Goal: Task Accomplishment & Management: Manage account settings

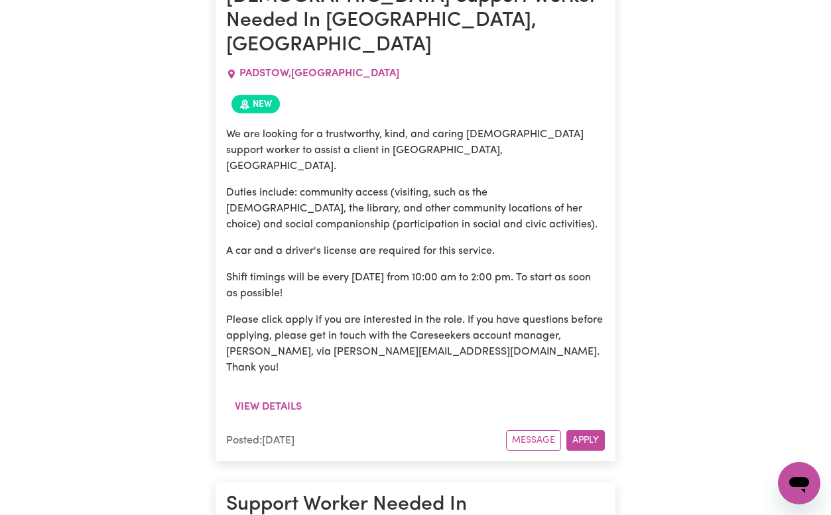
scroll to position [606, 0]
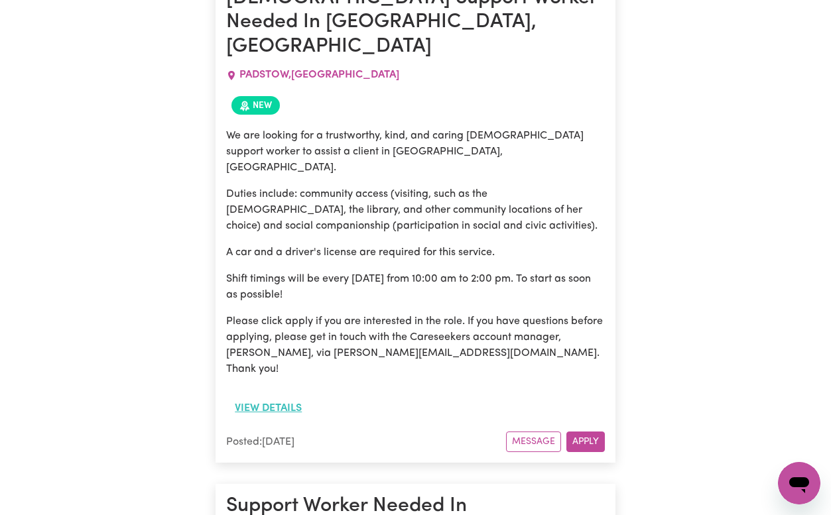
click at [273, 396] on button "View details" at bounding box center [268, 408] width 84 height 25
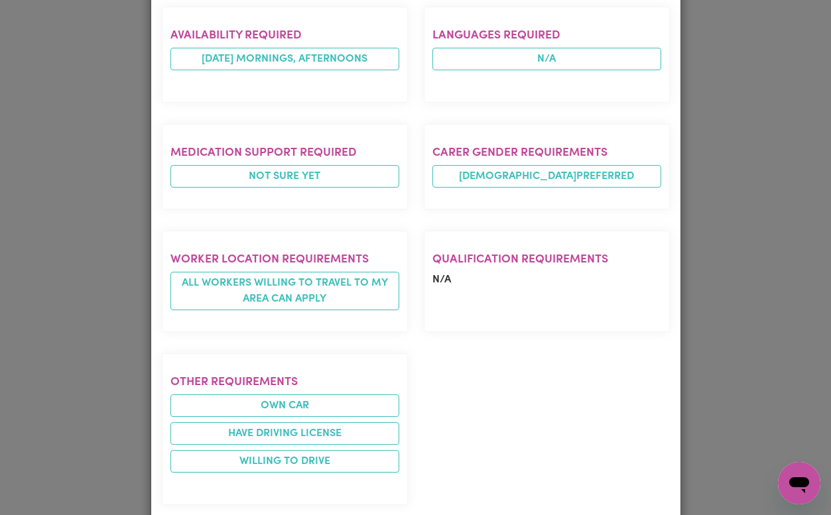
scroll to position [0, 0]
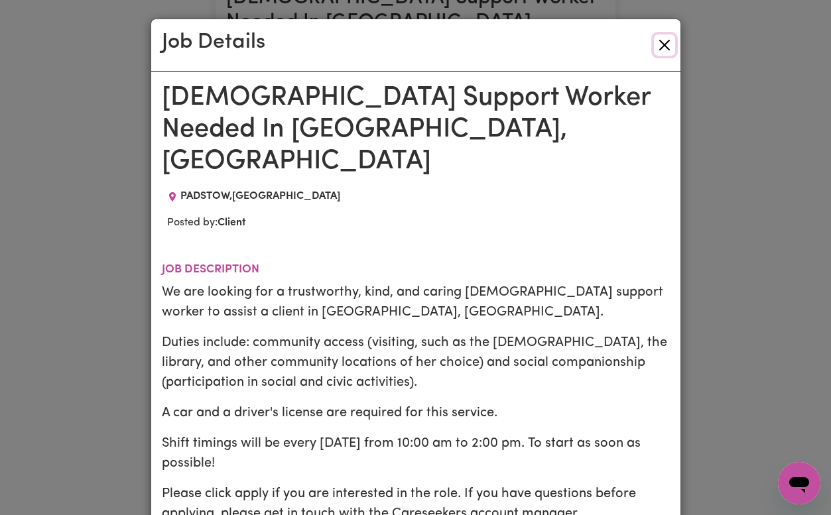
click at [660, 43] on button "Close" at bounding box center [664, 44] width 21 height 21
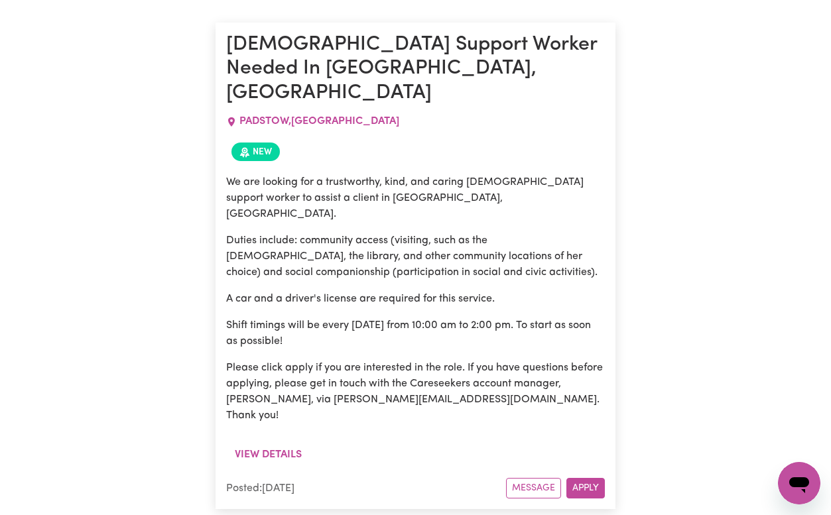
scroll to position [557, 0]
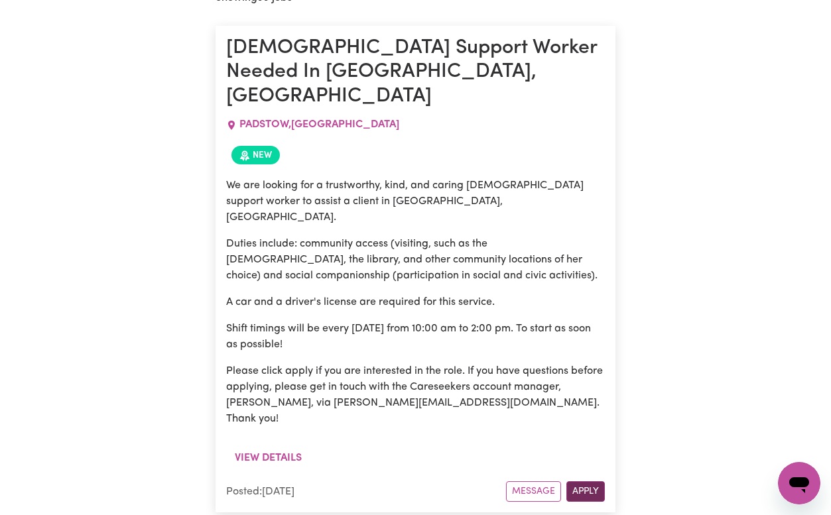
click at [588, 482] on button "Apply" at bounding box center [586, 492] width 38 height 21
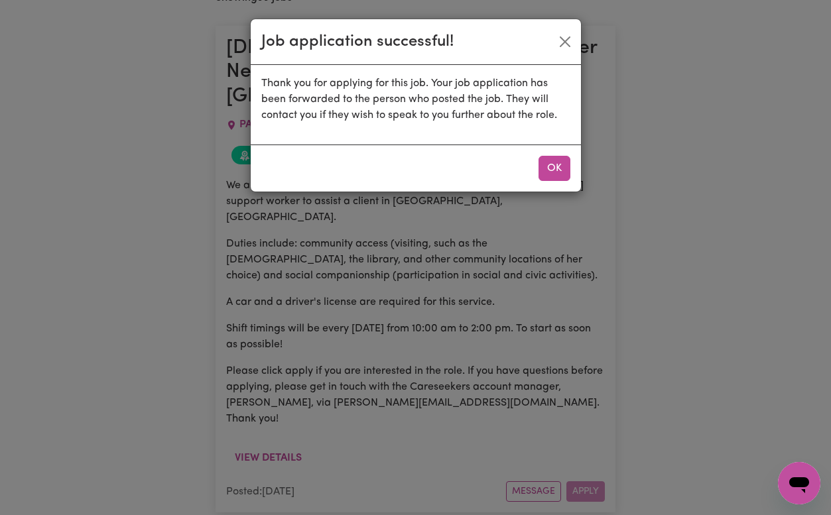
click at [557, 155] on div "OK" at bounding box center [416, 168] width 330 height 47
click at [557, 172] on button "OK" at bounding box center [555, 168] width 32 height 25
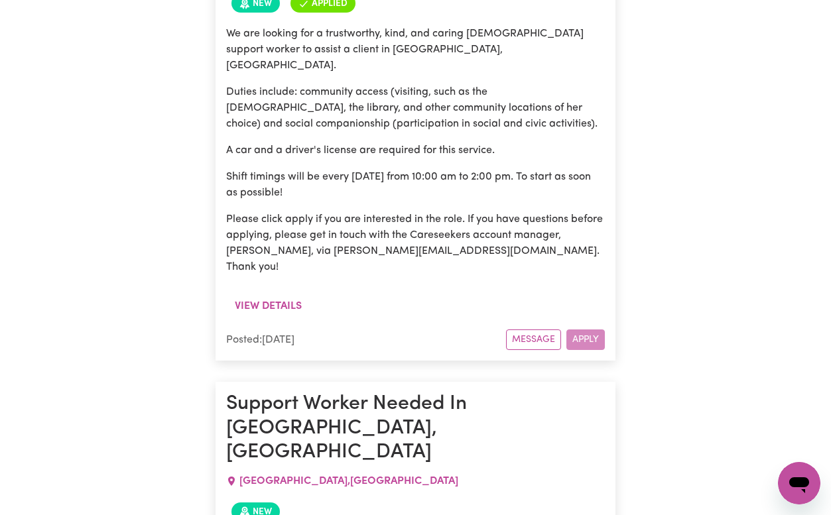
scroll to position [711, 0]
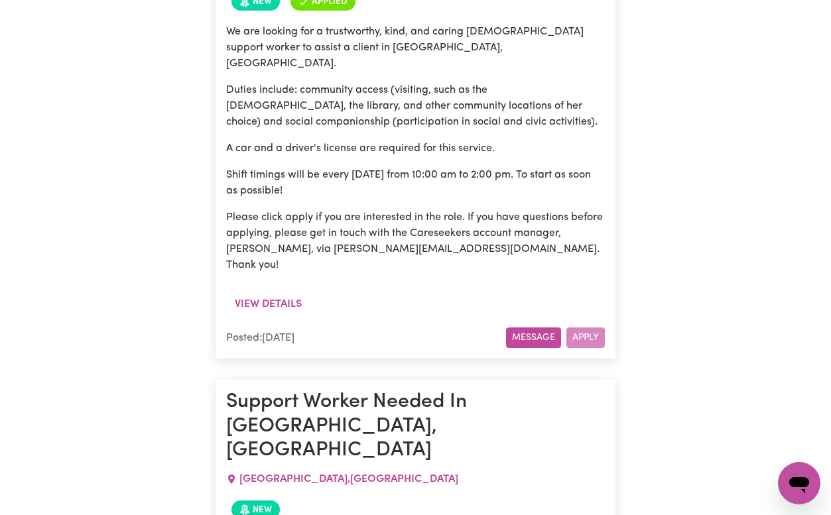
click at [544, 328] on button "Message" at bounding box center [533, 338] width 55 height 21
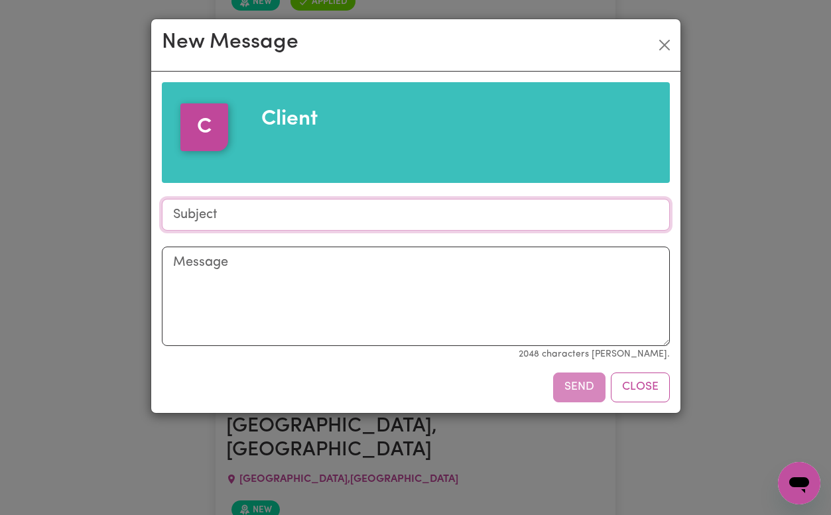
click at [522, 215] on input "Subject" at bounding box center [416, 215] width 508 height 32
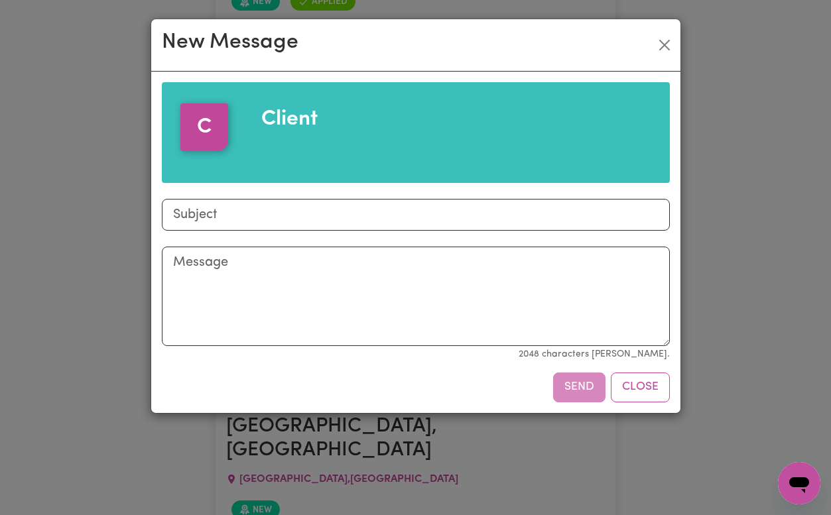
click at [512, 147] on div "Client" at bounding box center [456, 132] width 406 height 58
click at [668, 49] on button "Close" at bounding box center [664, 44] width 21 height 21
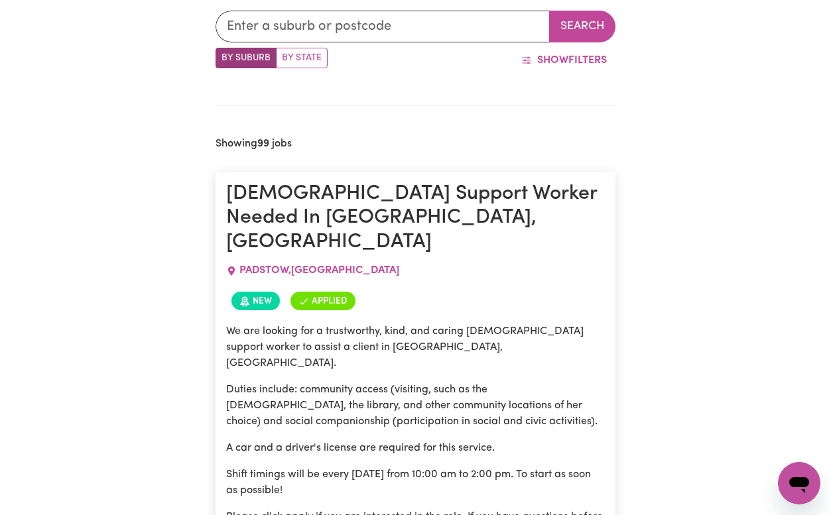
scroll to position [0, 0]
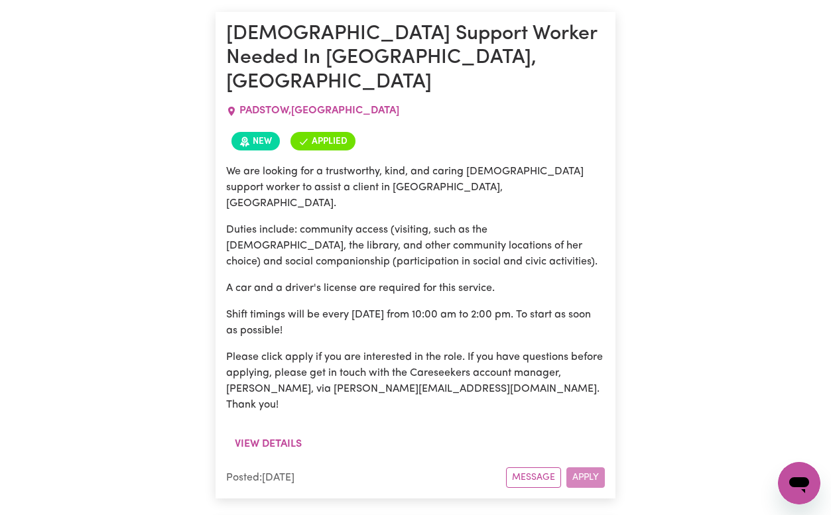
scroll to position [574, 0]
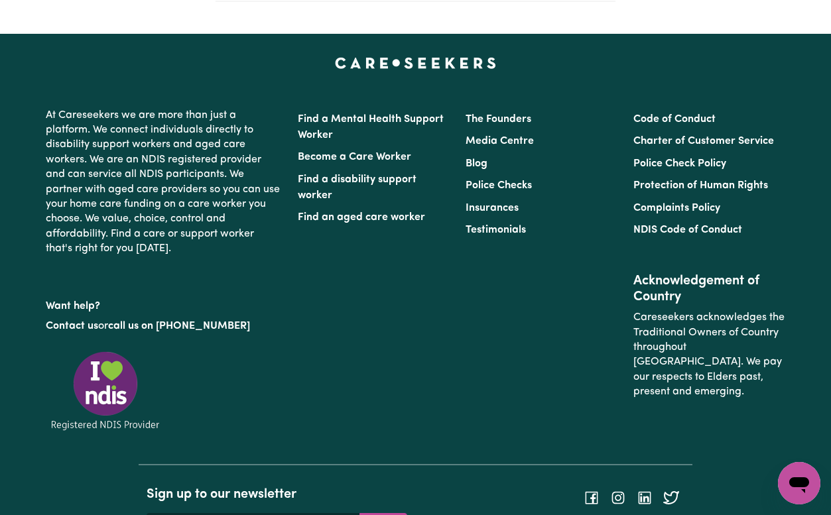
scroll to position [515, 0]
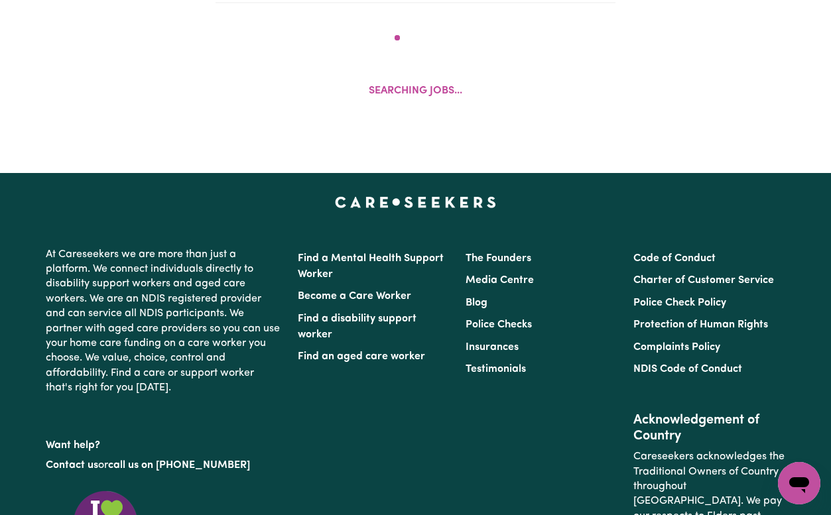
scroll to position [515, 0]
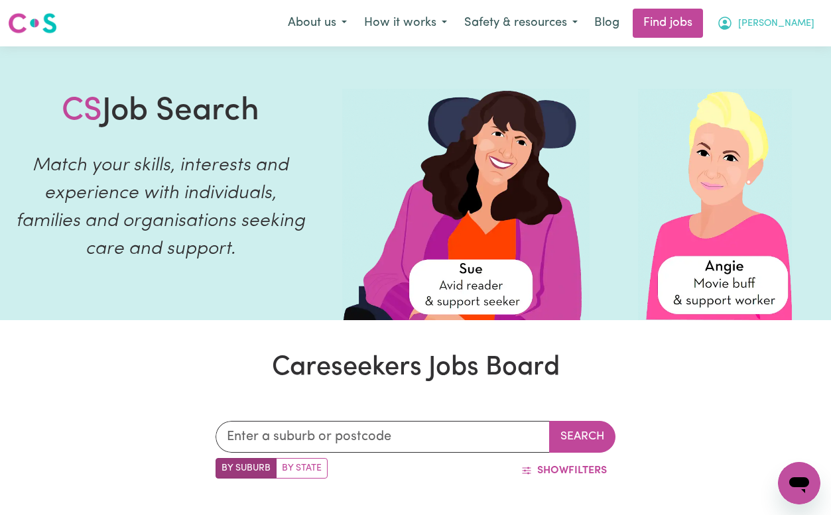
click at [780, 16] on button "[PERSON_NAME]" at bounding box center [766, 23] width 115 height 28
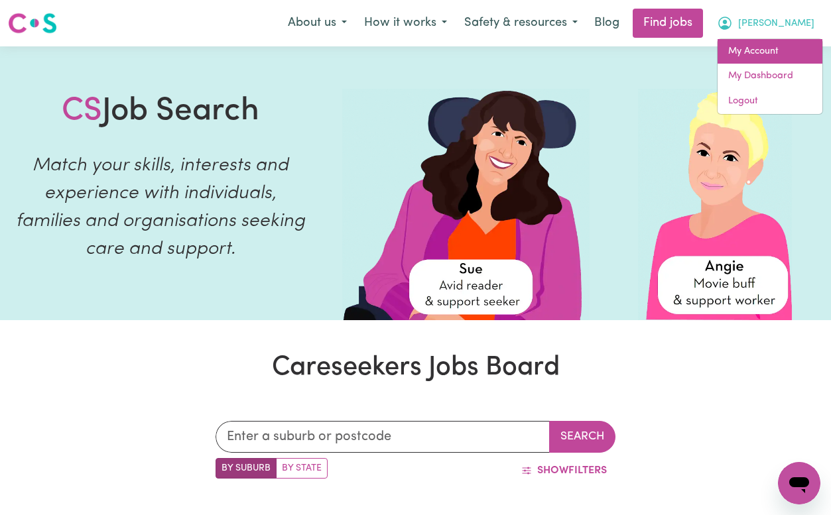
click at [780, 54] on link "My Account" at bounding box center [770, 51] width 105 height 25
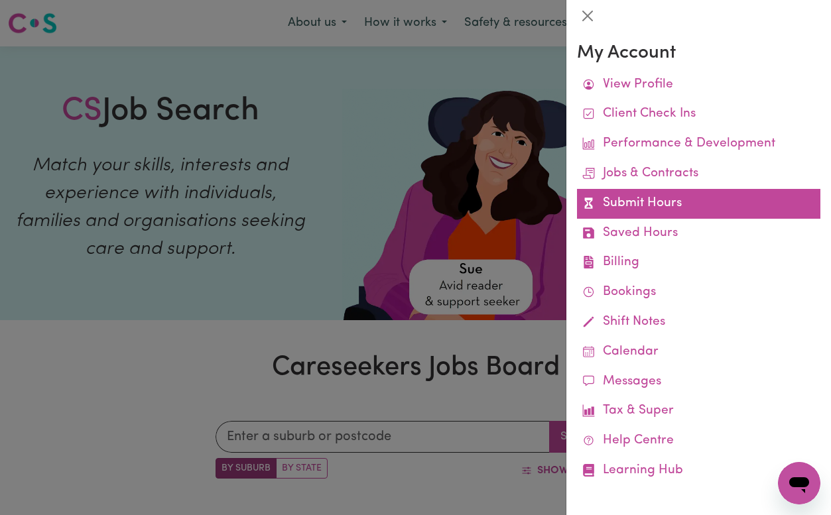
click at [693, 200] on link "Submit Hours" at bounding box center [698, 204] width 243 height 30
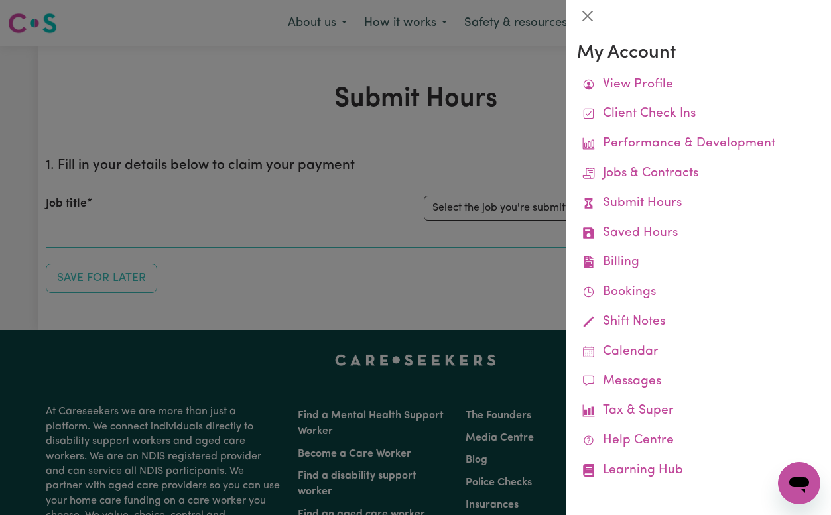
click at [409, 140] on div at bounding box center [415, 257] width 831 height 515
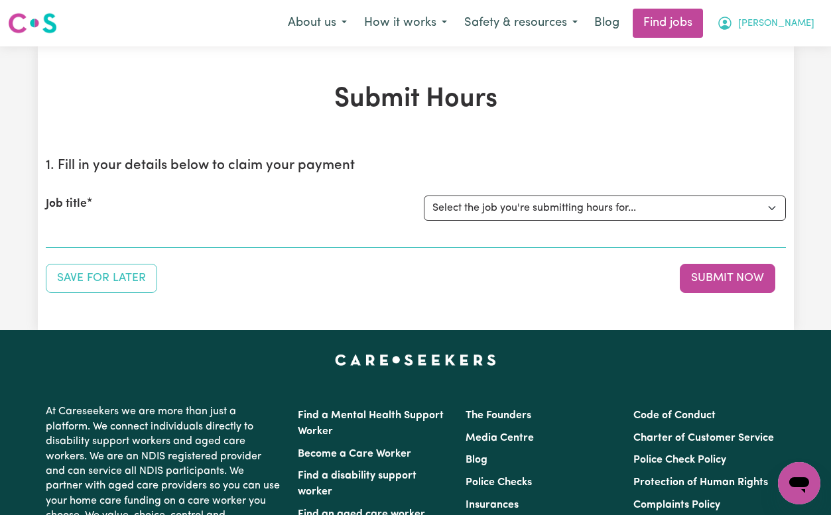
click at [801, 22] on span "[PERSON_NAME]" at bounding box center [776, 24] width 76 height 15
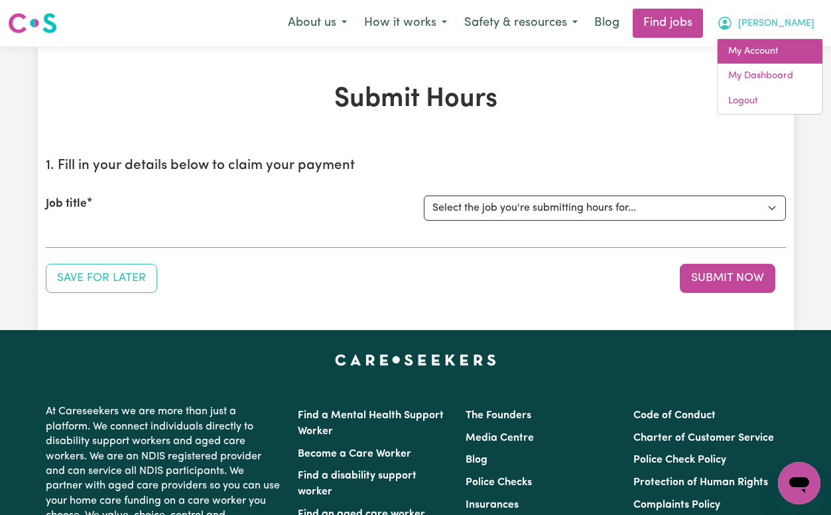
click at [797, 54] on link "My Account" at bounding box center [770, 51] width 105 height 25
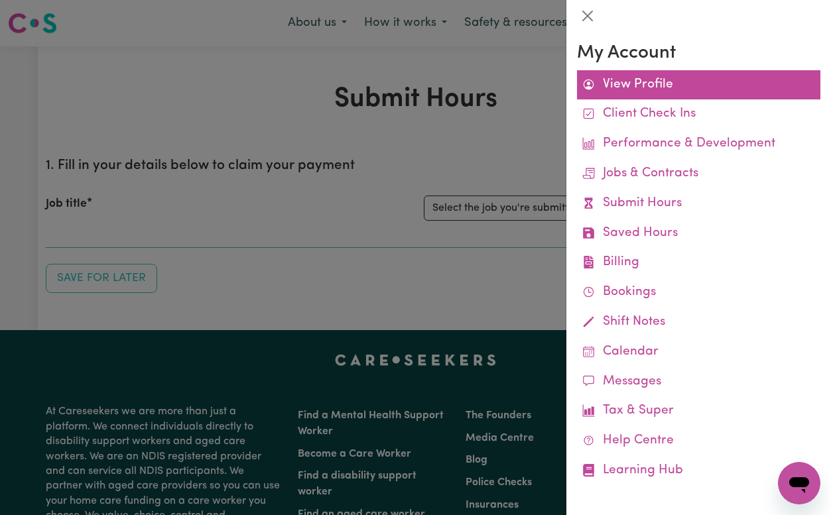
click at [773, 88] on link "View Profile" at bounding box center [698, 85] width 243 height 30
